Goal: Task Accomplishment & Management: Use online tool/utility

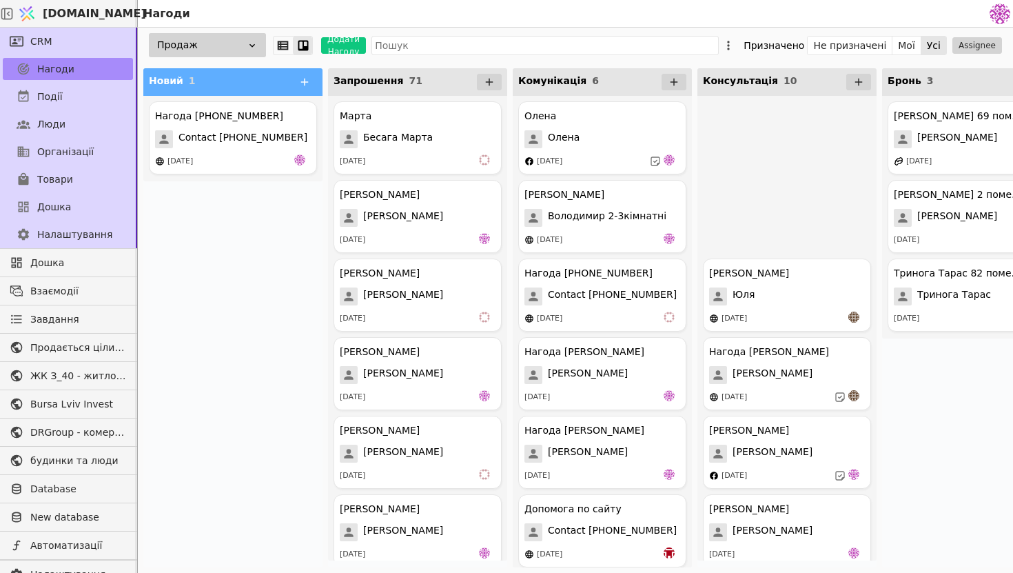
scroll to position [327, 0]
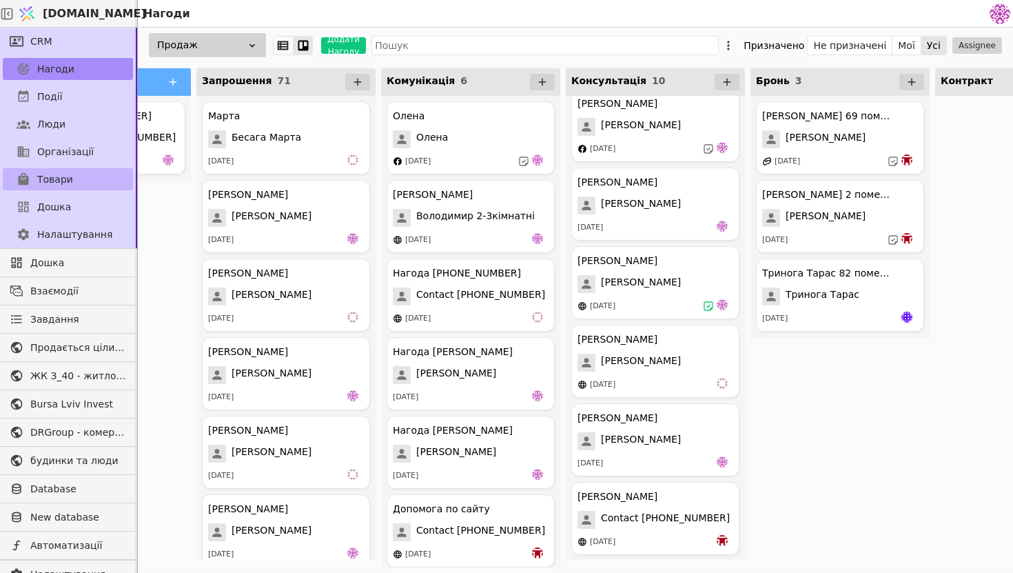
click at [94, 179] on link "Товари" at bounding box center [68, 179] width 130 height 22
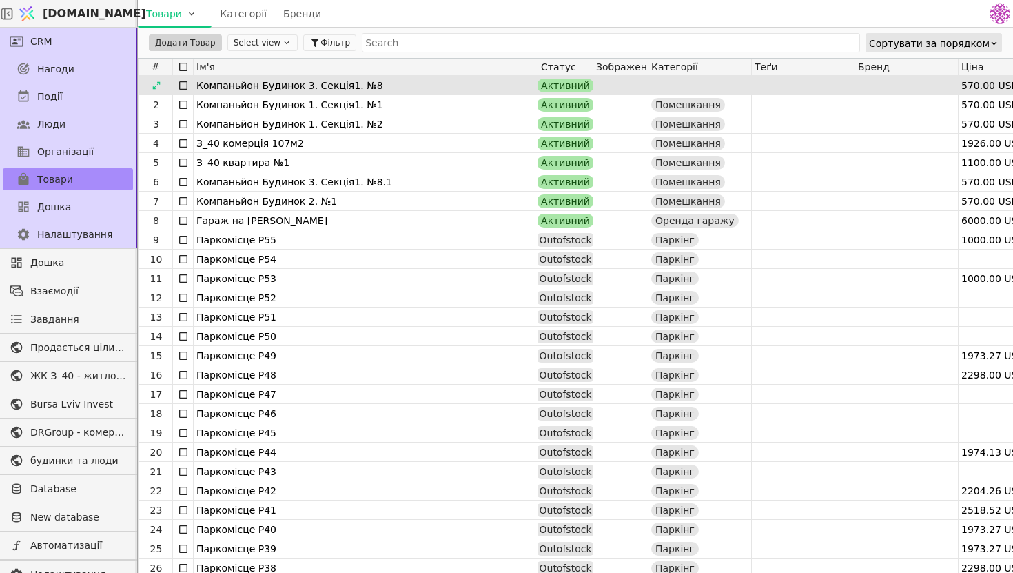
click at [472, 80] on div "Компаньйон Будинок 3. Секція1. №8" at bounding box center [365, 85] width 338 height 19
click at [159, 83] on icon at bounding box center [156, 85] width 8 height 8
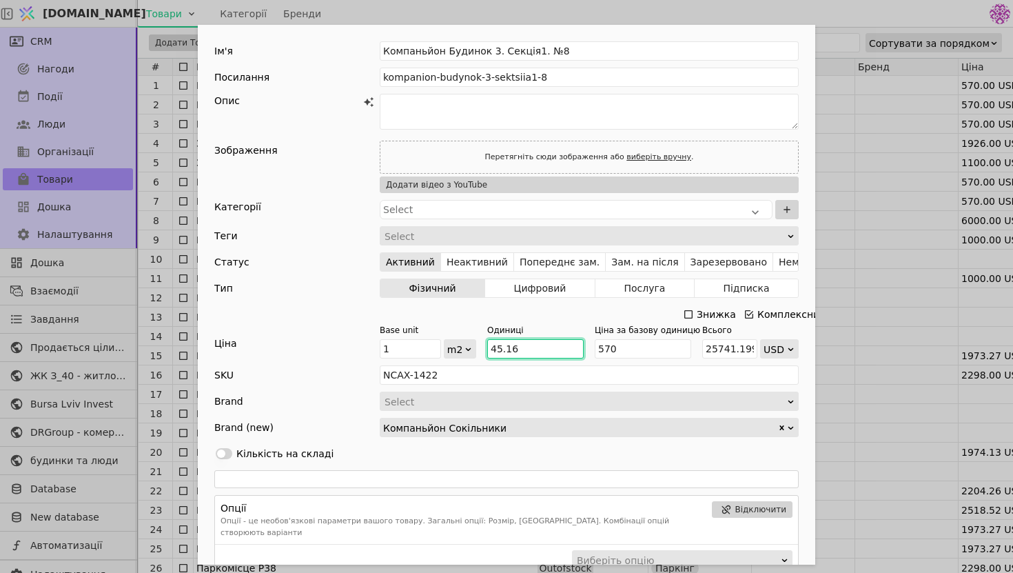
drag, startPoint x: 537, startPoint y: 351, endPoint x: 479, endPoint y: 347, distance: 58.0
click at [479, 347] on div "Base unit 1 m2 Одиниці 45.16 Ціна за базову одиницю 570 Всього 25741.1999999999…" at bounding box center [589, 341] width 419 height 34
type input "4"
type input "2280"
type input "44"
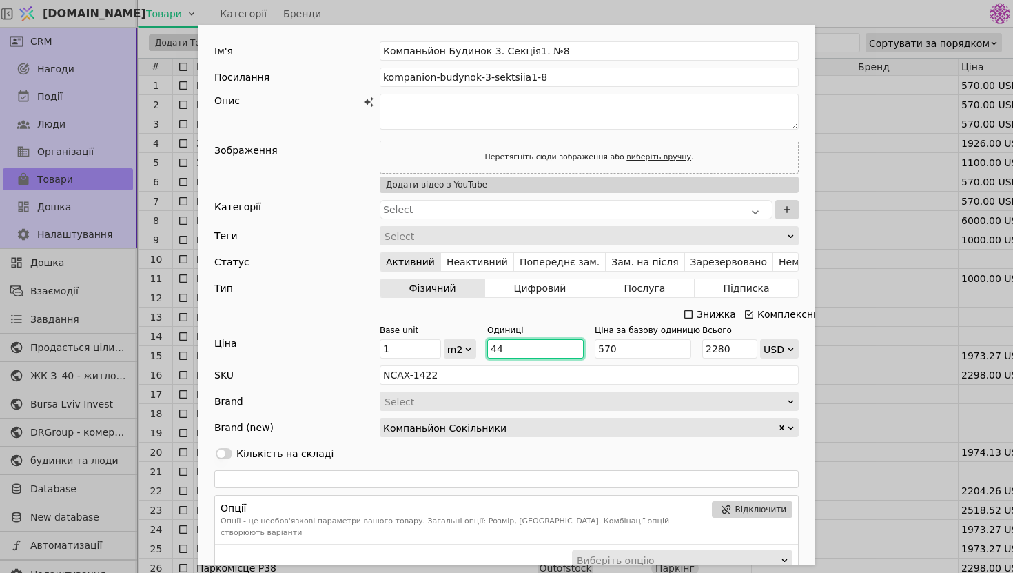
type input "25080"
type input "44,"
type input "NaN"
type input "44,4"
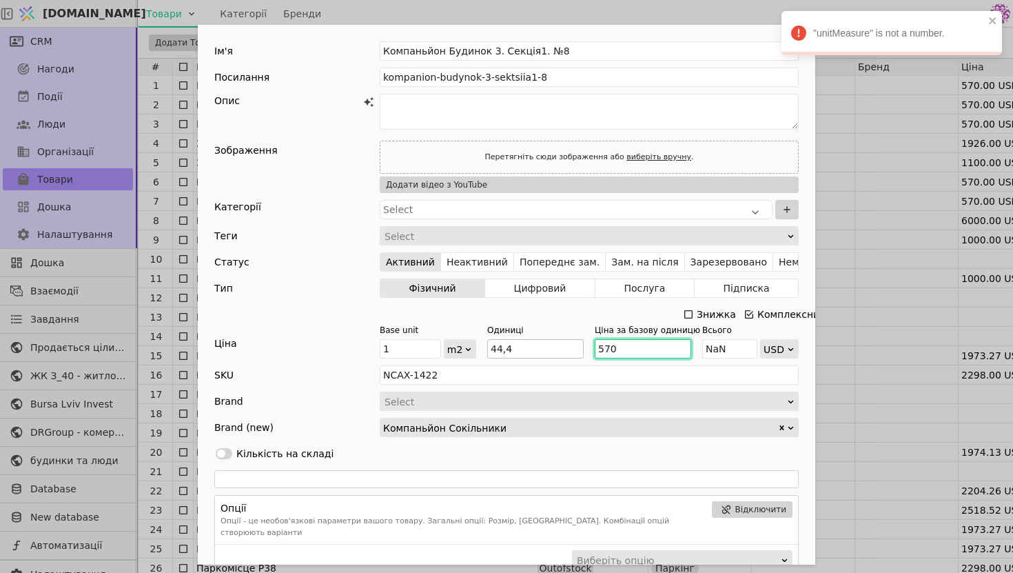
drag, startPoint x: 647, startPoint y: 351, endPoint x: 506, endPoint y: 343, distance: 141.5
click at [506, 344] on div "Base unit 1 m2 Одиниці 44,4 Ціна за базову одиницю 570 Всього NaN USD" at bounding box center [589, 341] width 419 height 34
type input "1500"
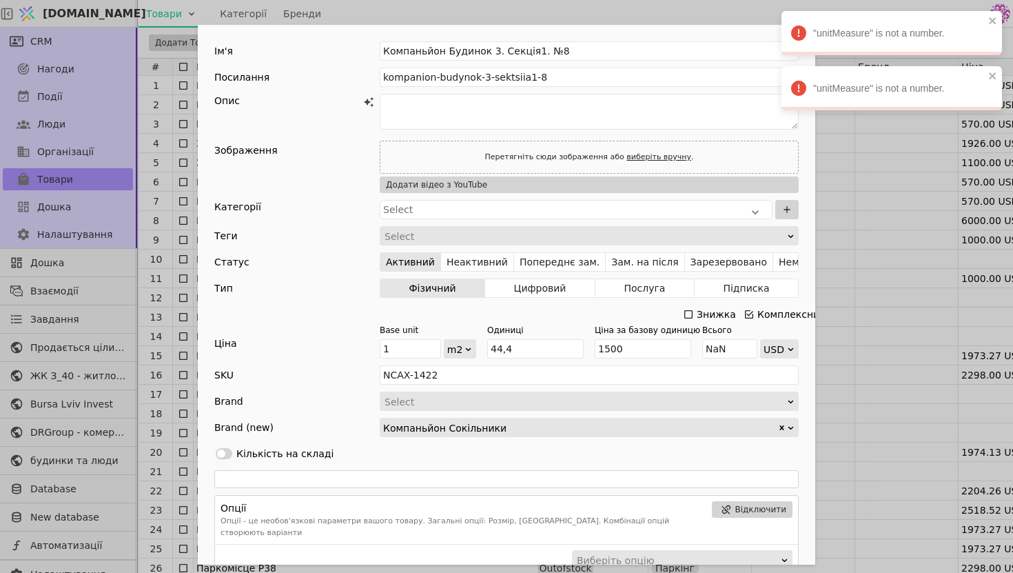
click at [679, 449] on div "Use setting Кількість на складі" at bounding box center [506, 453] width 584 height 19
click at [989, 19] on icon "close" at bounding box center [993, 20] width 10 height 11
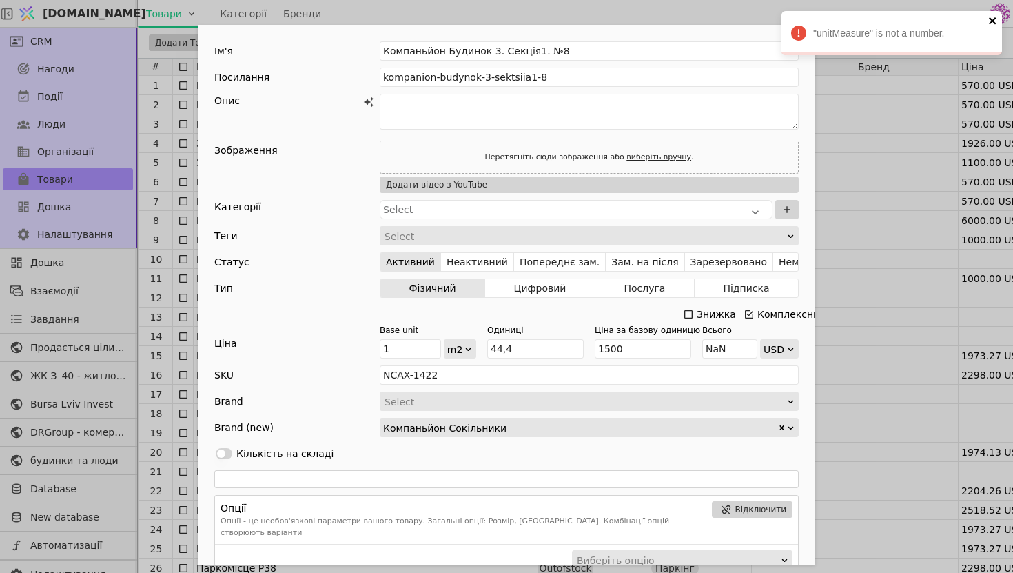
click at [989, 18] on icon "close" at bounding box center [992, 20] width 7 height 7
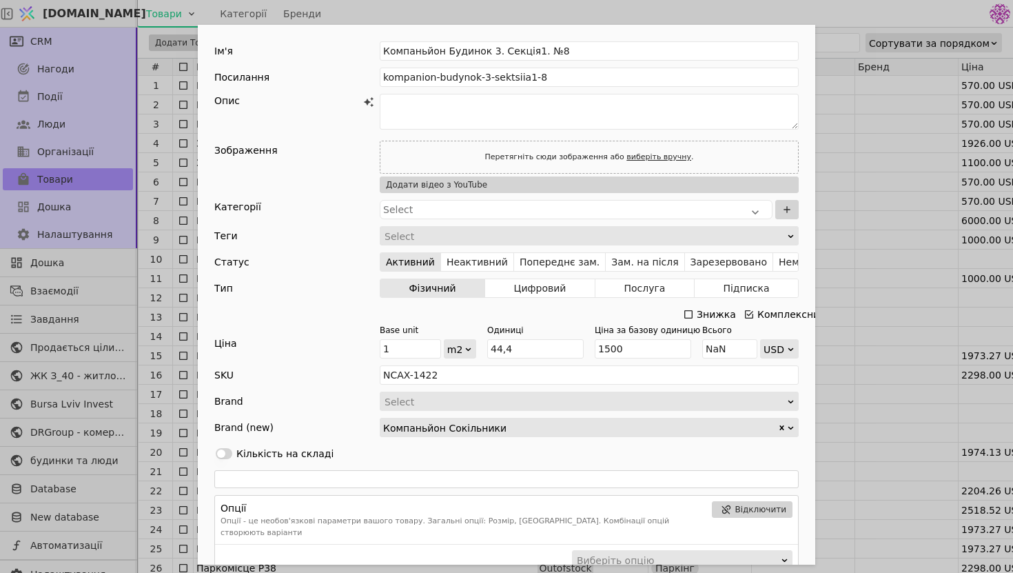
click at [123, 112] on div "Ім'я Компаньйон Будинок 3. Секція1. №8 Посилання kompanion-budynok-3-sektsiia1-…" at bounding box center [506, 286] width 1013 height 573
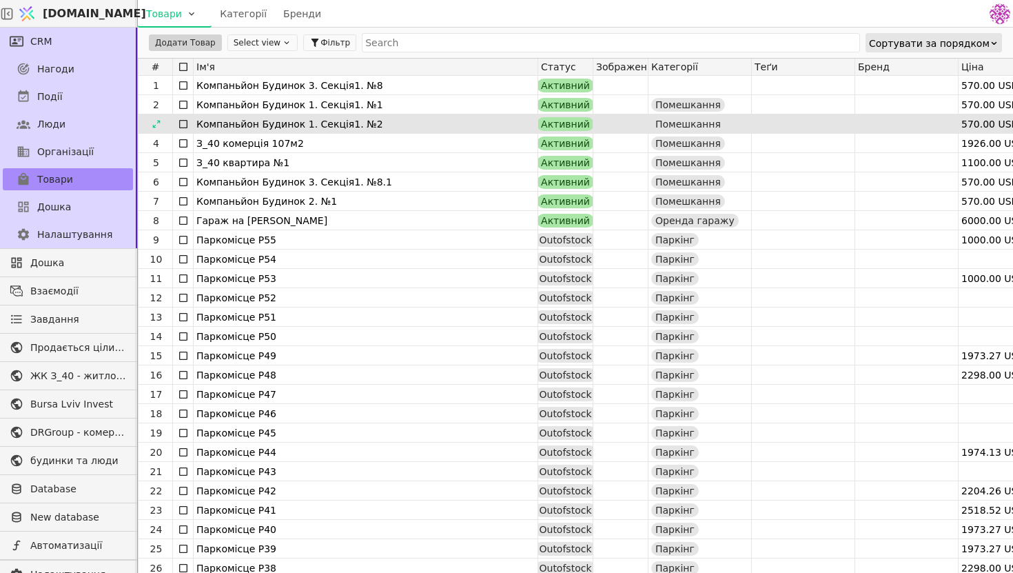
click at [194, 115] on div "Компаньйон Будинок 1. Секція1. №2" at bounding box center [366, 123] width 344 height 19
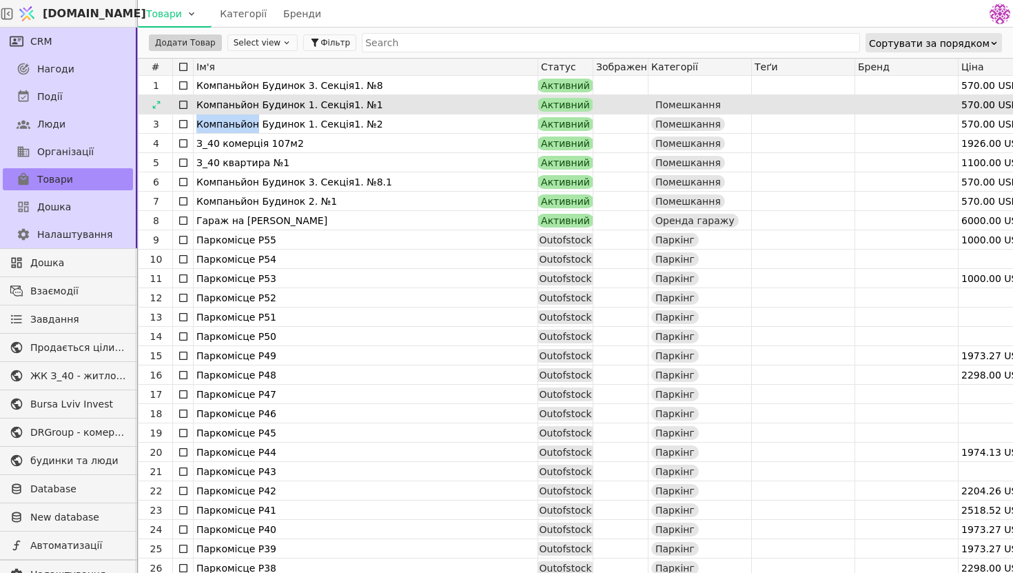
drag, startPoint x: 194, startPoint y: 115, endPoint x: 194, endPoint y: 108, distance: 6.9
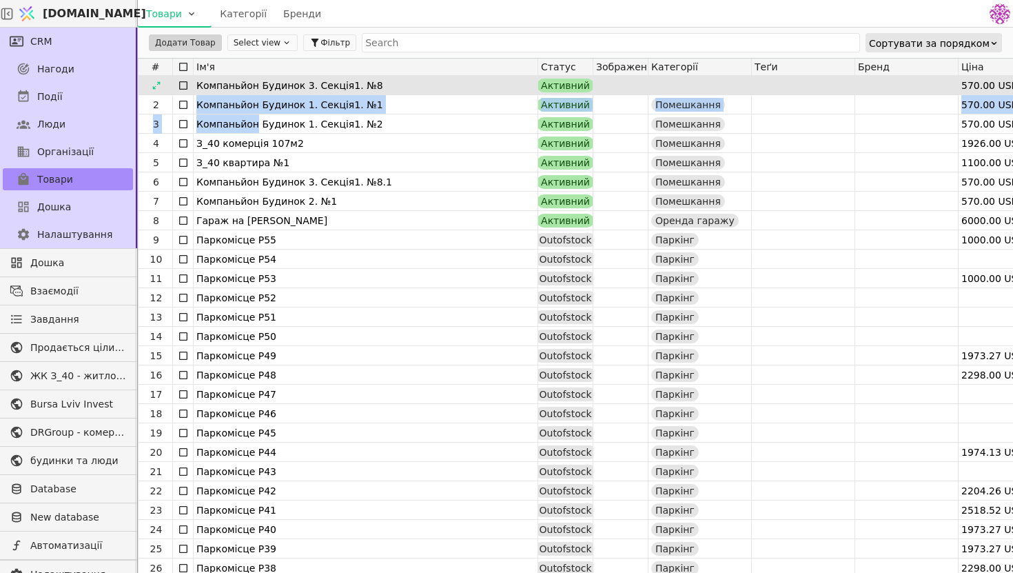
click at [181, 83] on icon at bounding box center [183, 85] width 11 height 11
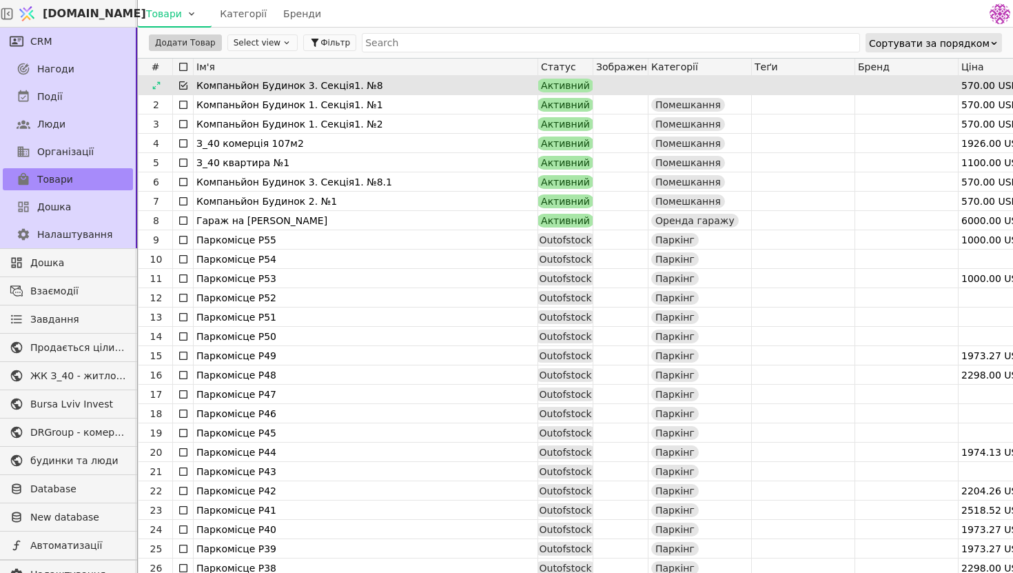
click at [389, 84] on div "Компаньйон Будинок 3. Секція1. №8" at bounding box center [365, 85] width 338 height 19
